Goal: Task Accomplishment & Management: Manage account settings

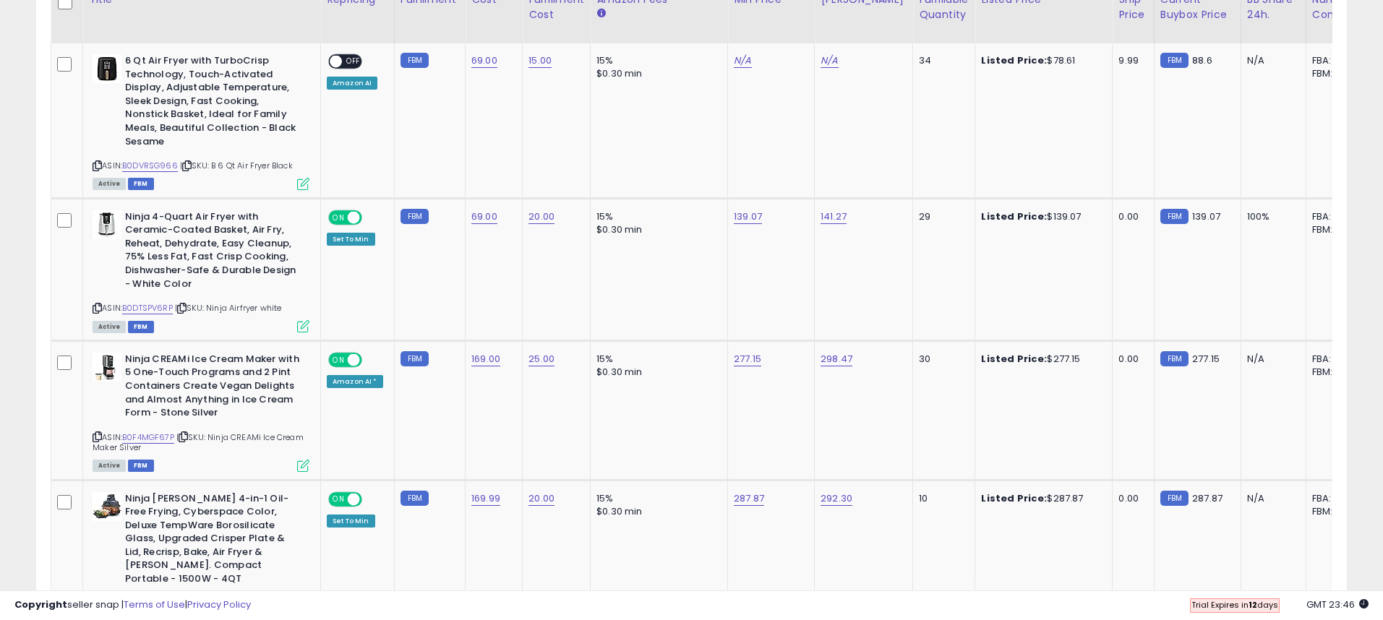
scroll to position [649, 0]
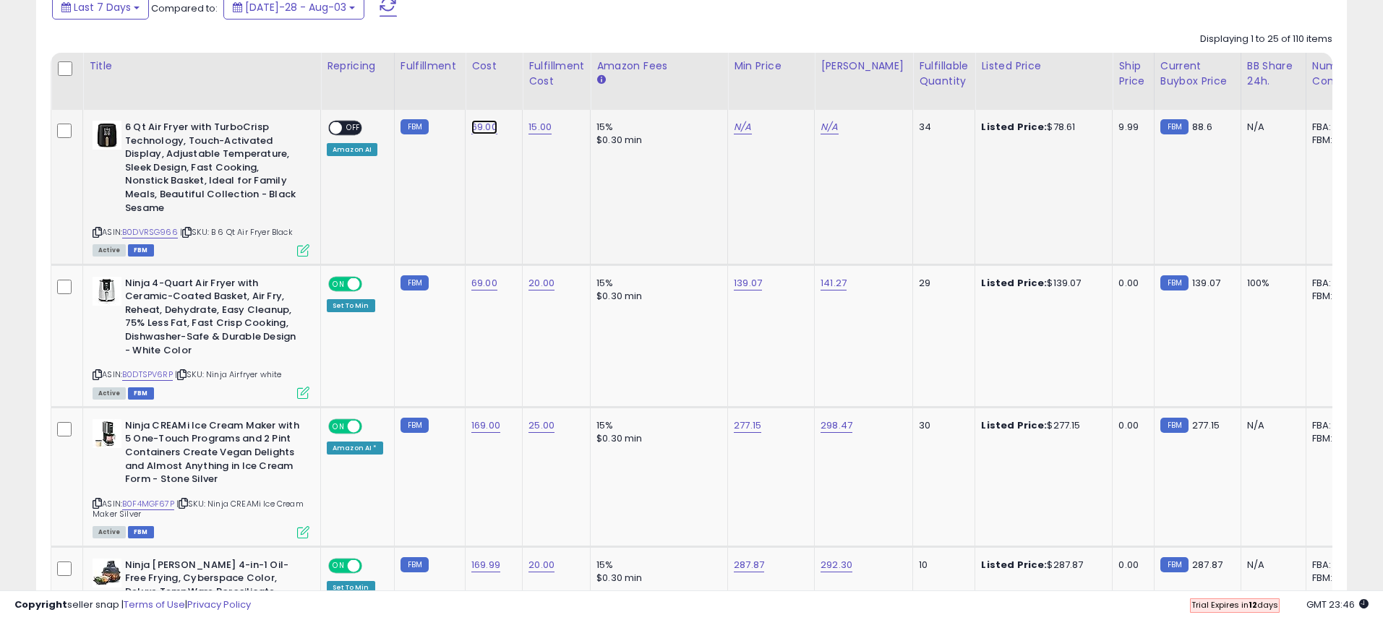
click at [480, 130] on link "69.00" at bounding box center [484, 127] width 26 height 14
drag, startPoint x: 446, startPoint y: 95, endPoint x: 355, endPoint y: 84, distance: 91.8
type input "**"
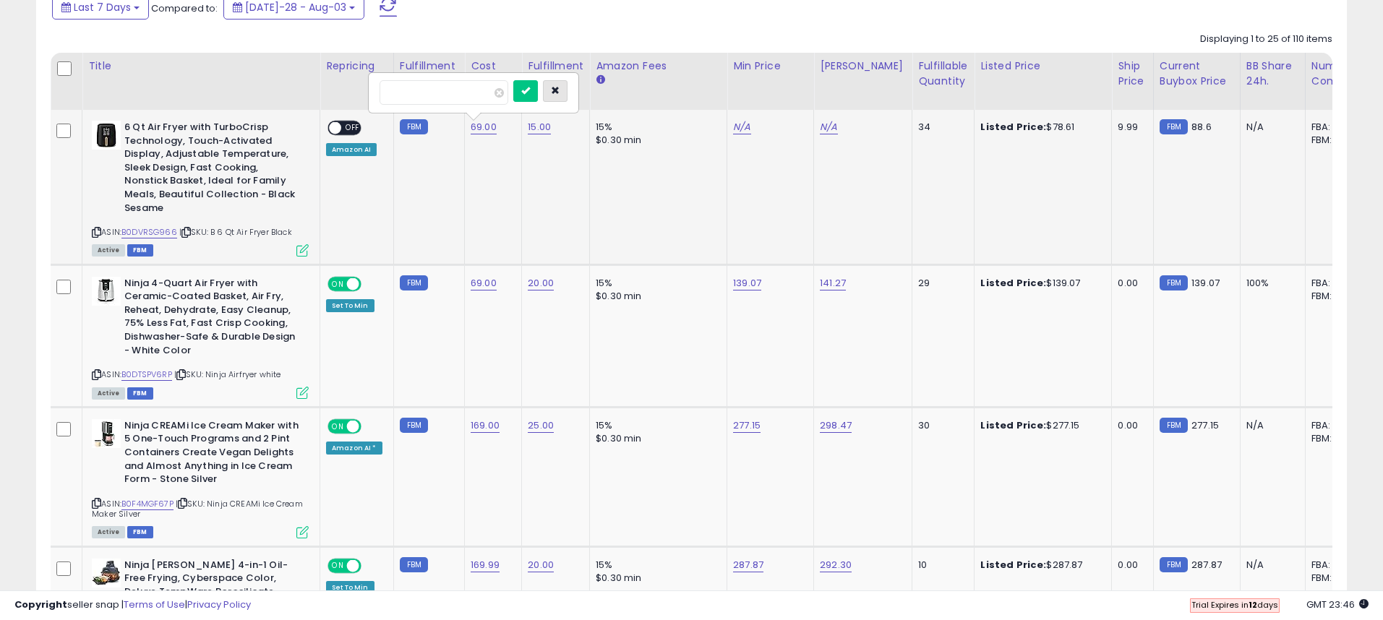
drag, startPoint x: 567, startPoint y: 93, endPoint x: 568, endPoint y: 103, distance: 10.9
click at [560, 93] on icon "button" at bounding box center [555, 90] width 9 height 9
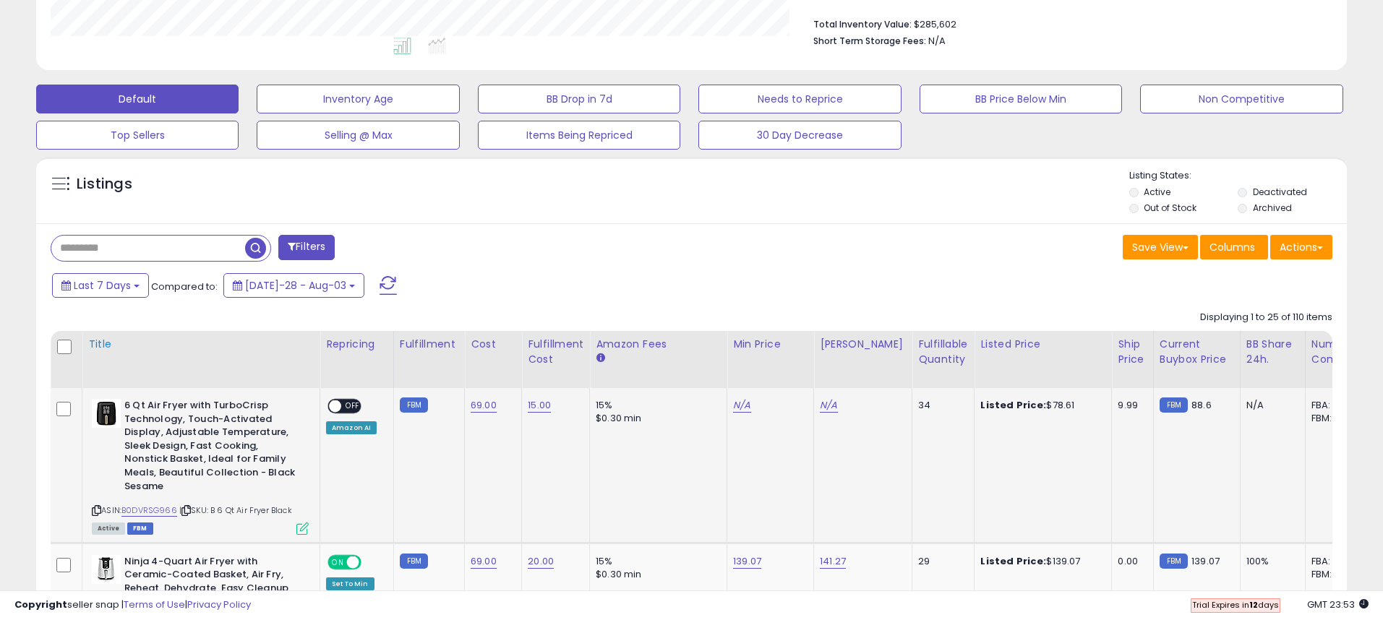
scroll to position [468, 0]
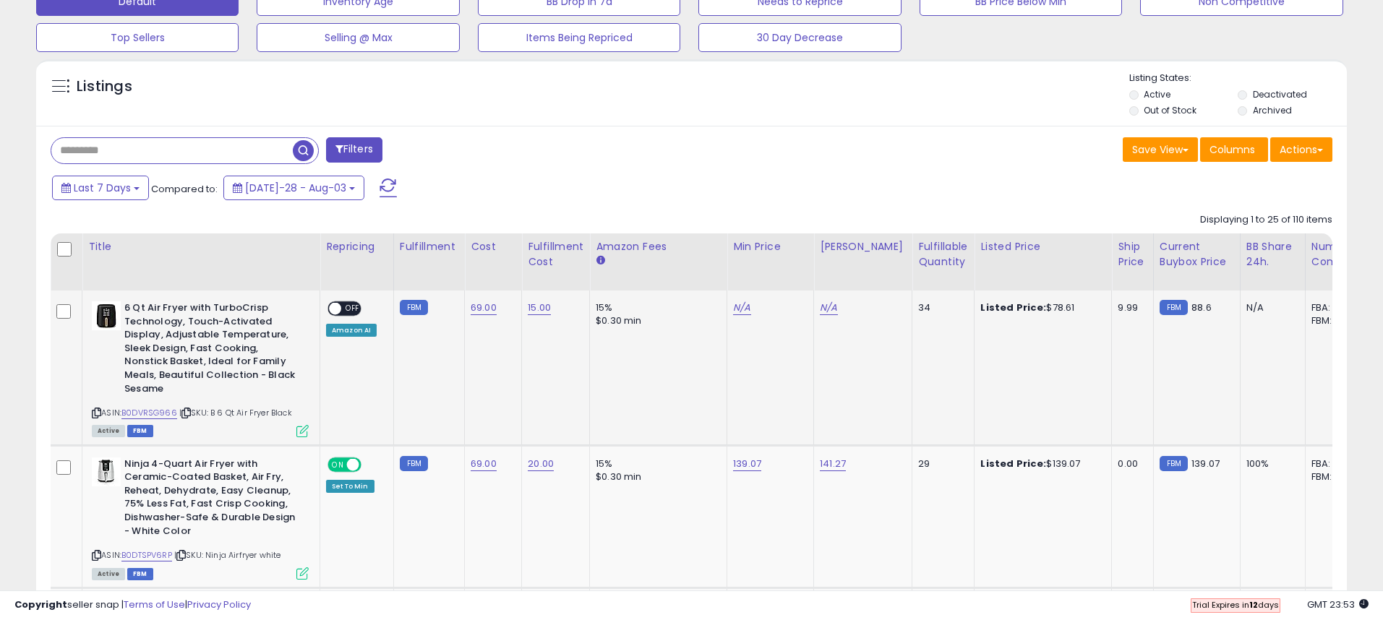
click at [145, 155] on input "text" at bounding box center [171, 150] width 241 height 25
type input "*****"
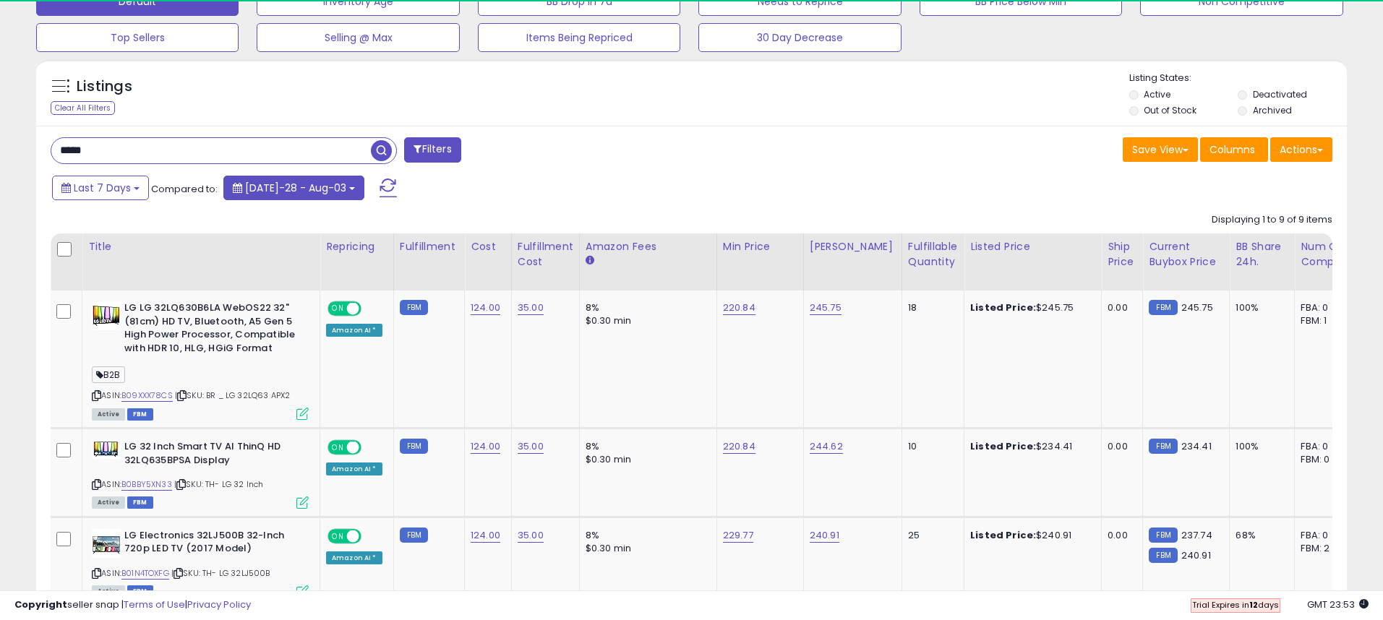
scroll to position [296, 760]
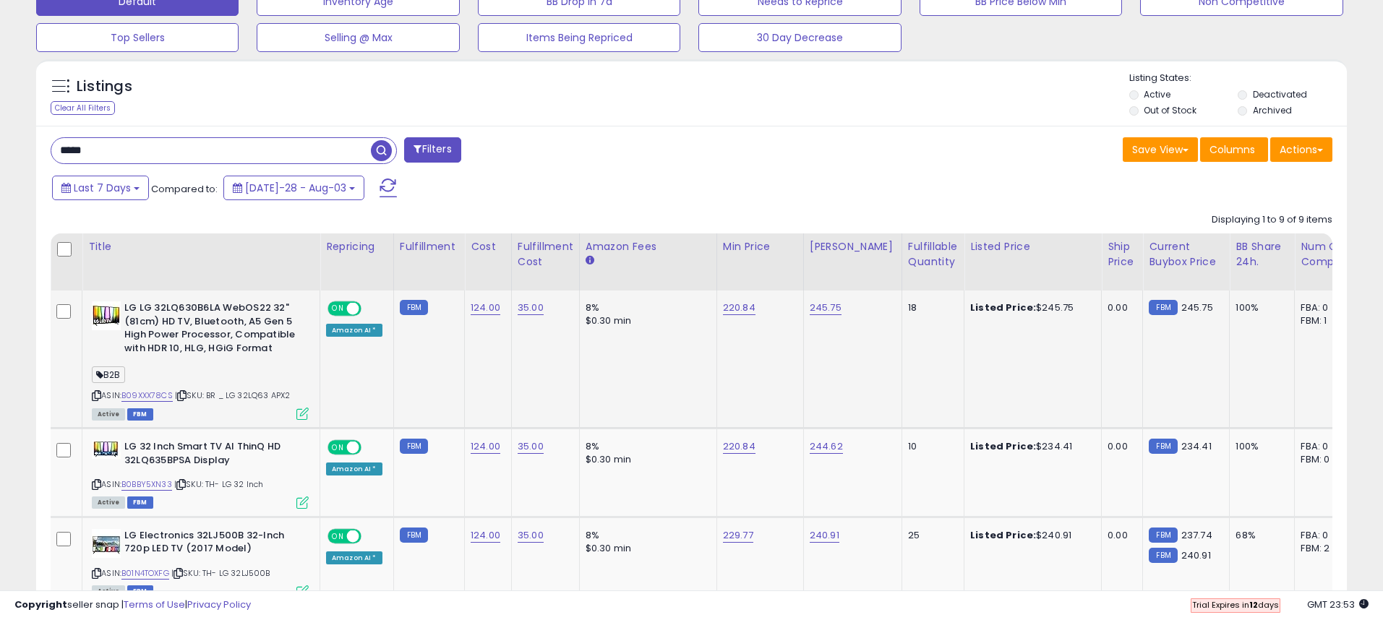
click at [187, 396] on icon at bounding box center [181, 396] width 9 height 8
click at [93, 397] on icon at bounding box center [96, 396] width 9 height 8
click at [93, 484] on icon at bounding box center [96, 485] width 9 height 8
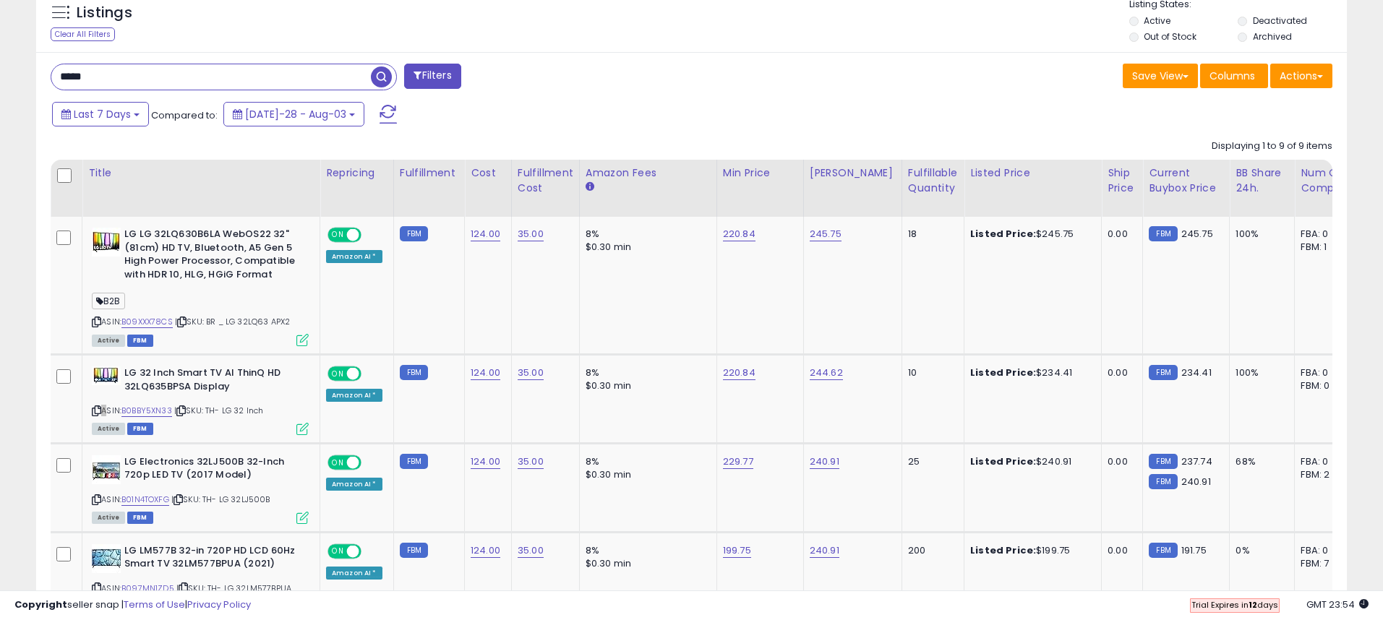
scroll to position [544, 0]
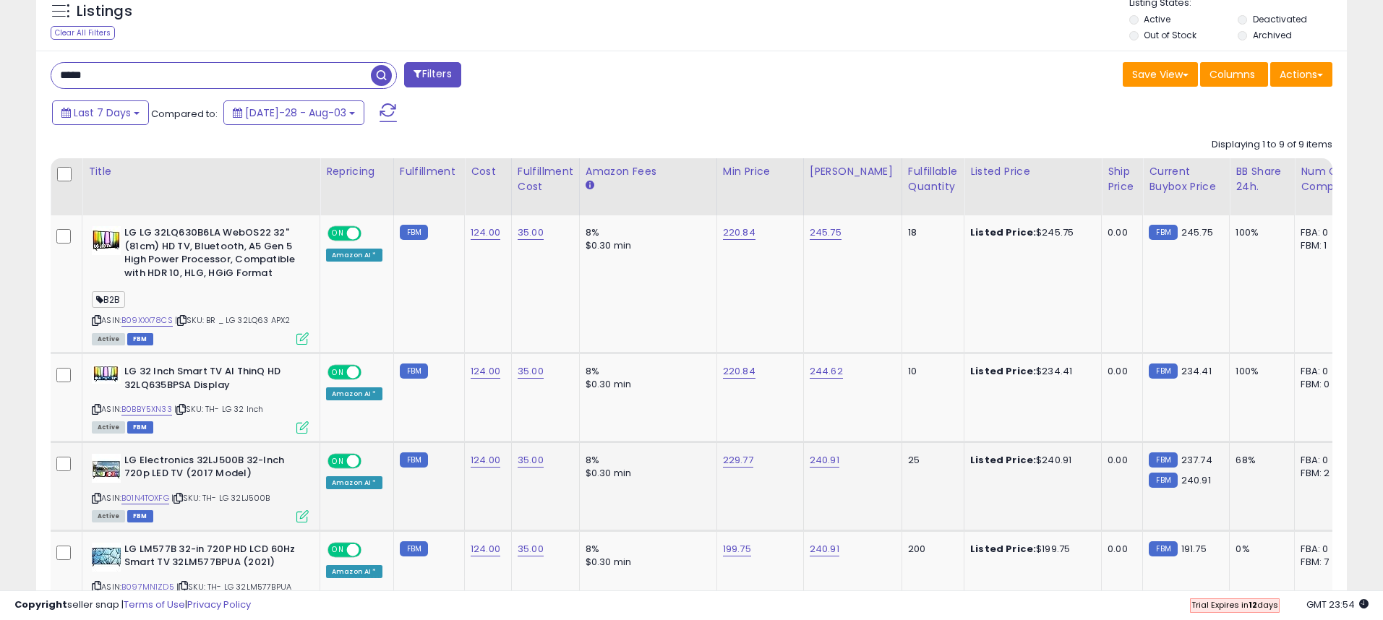
click at [93, 497] on icon at bounding box center [96, 498] width 9 height 8
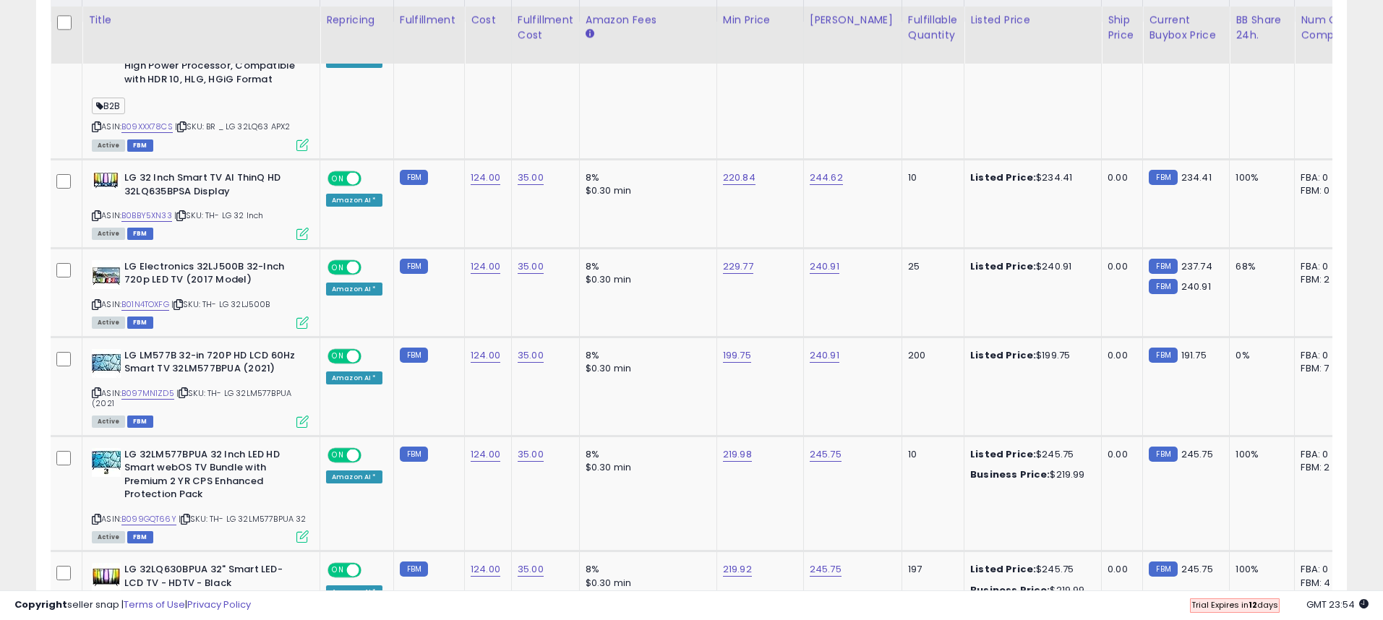
scroll to position [748, 0]
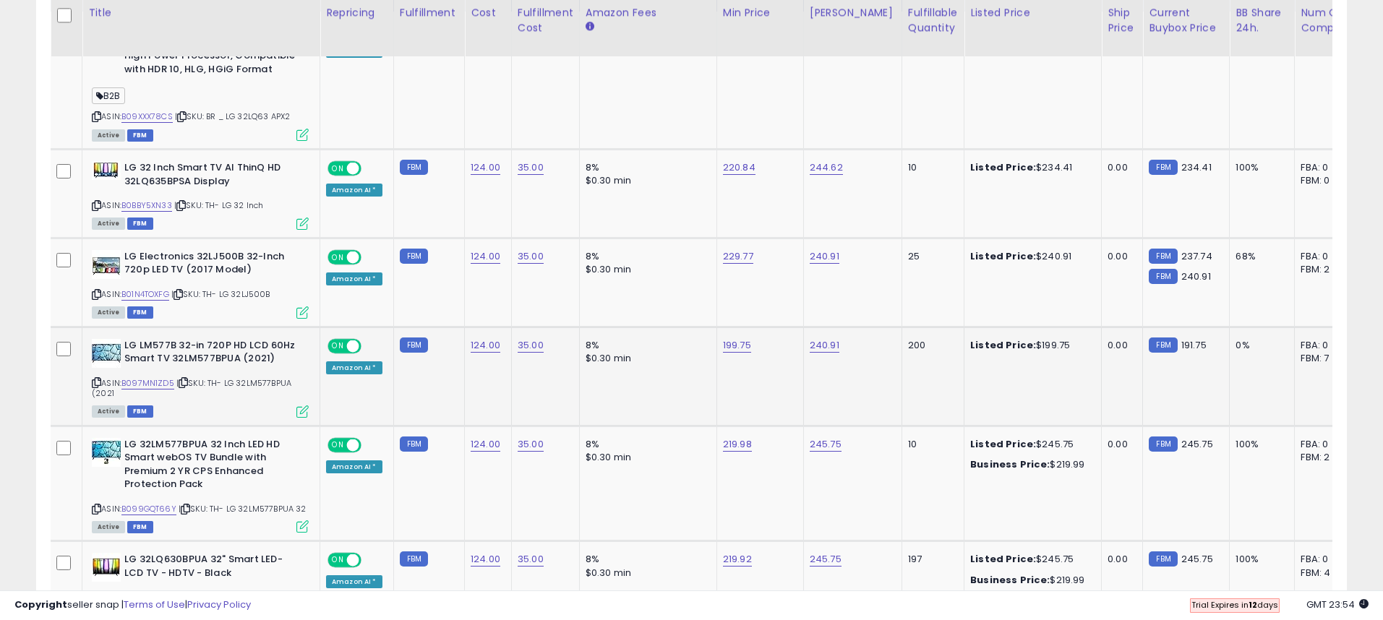
click at [98, 384] on icon at bounding box center [96, 383] width 9 height 8
click at [95, 508] on icon at bounding box center [96, 509] width 9 height 8
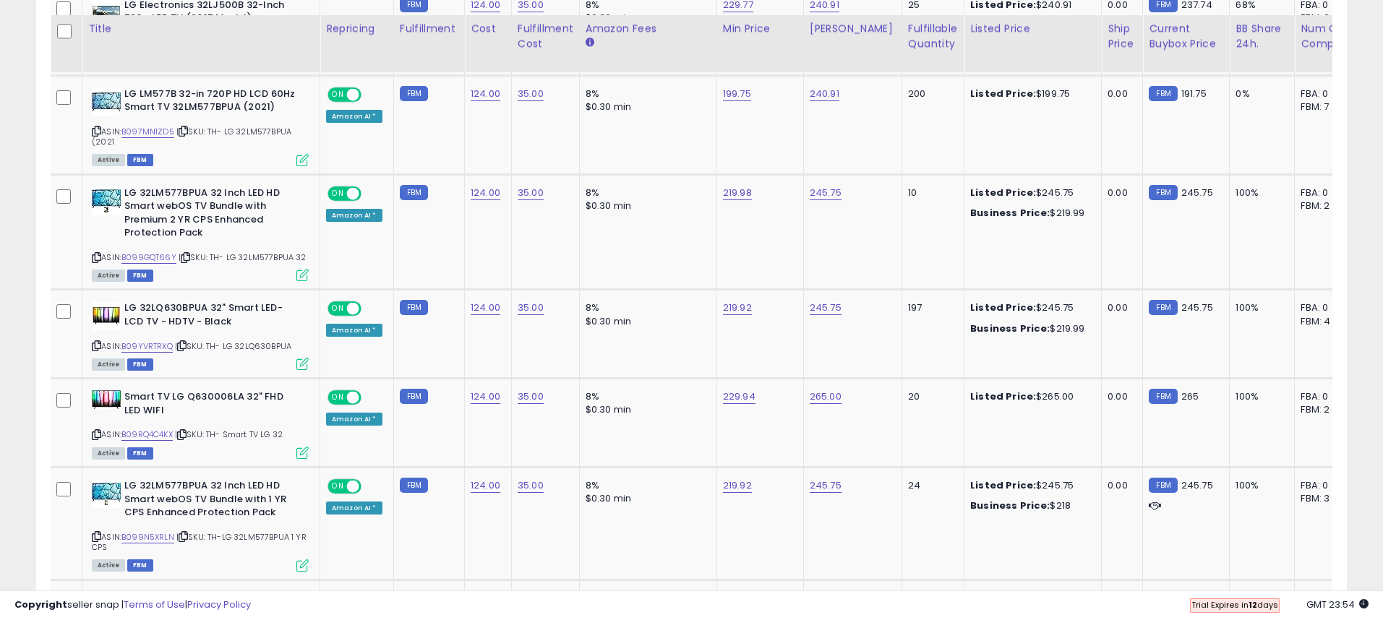
scroll to position [1022, 0]
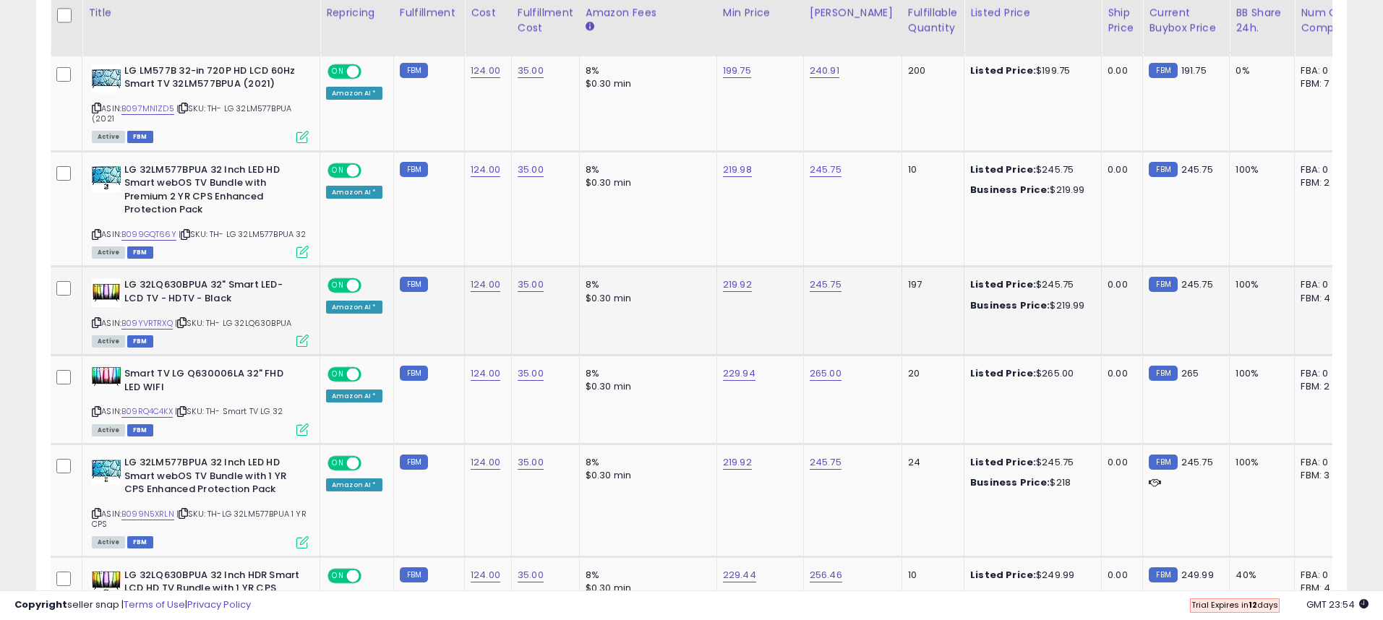
click at [98, 322] on icon at bounding box center [96, 323] width 9 height 8
click at [97, 413] on icon at bounding box center [96, 412] width 9 height 8
click at [96, 512] on icon at bounding box center [96, 514] width 9 height 8
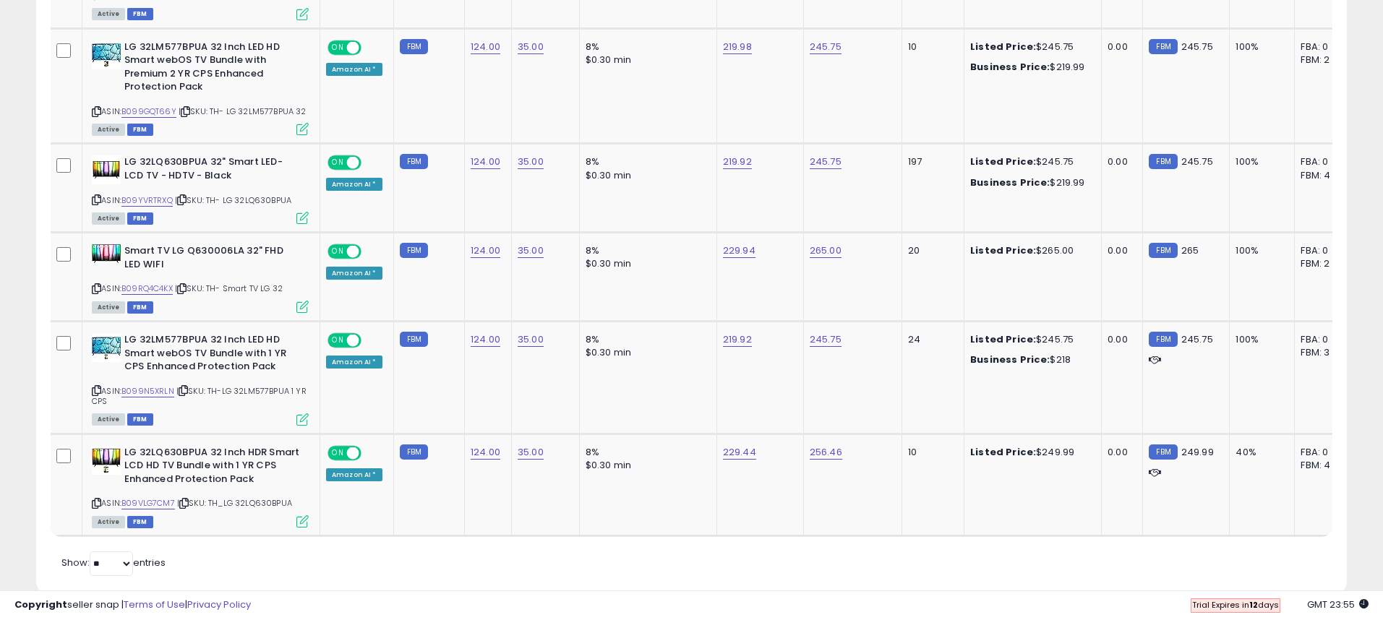
scroll to position [1173, 0]
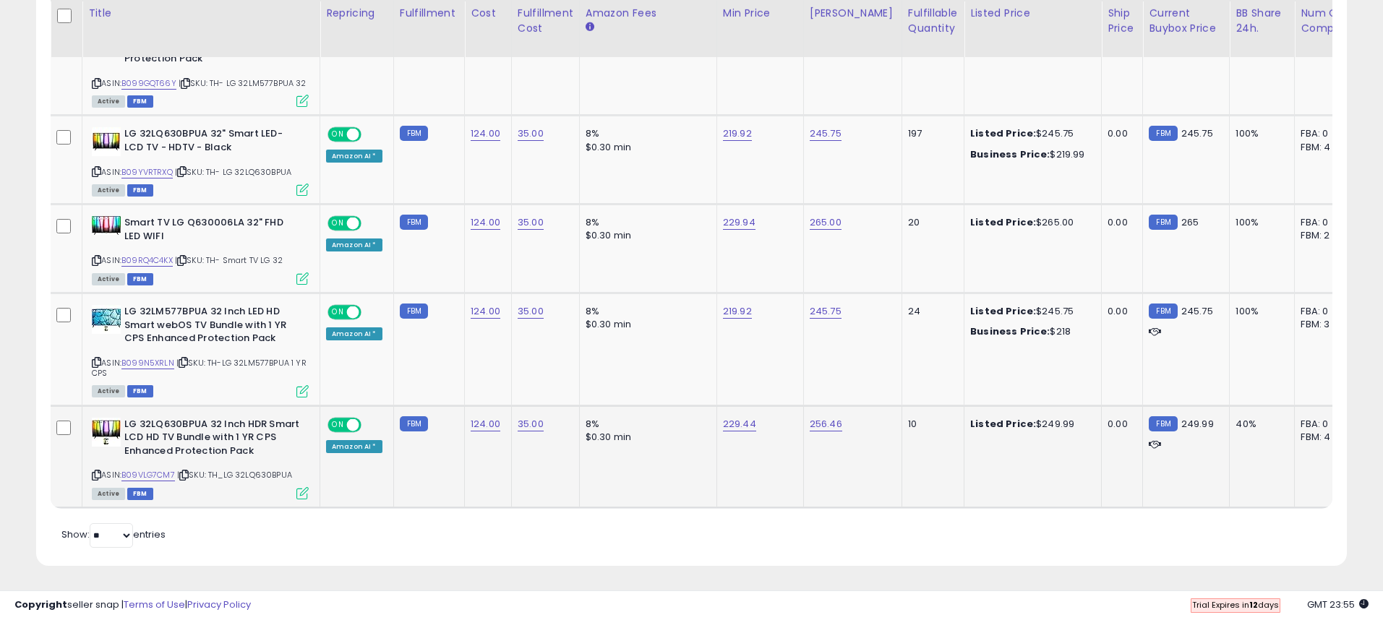
click at [97, 473] on icon at bounding box center [96, 475] width 9 height 8
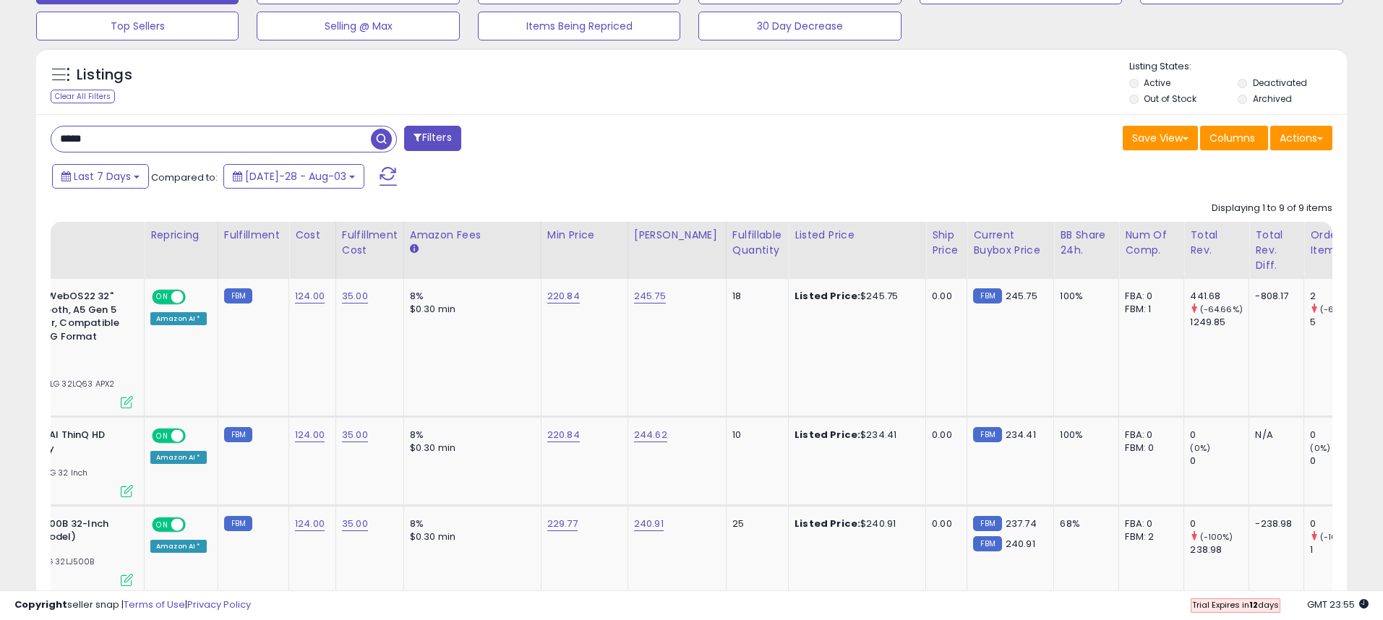
scroll to position [479, 0]
